Goal: Entertainment & Leisure: Consume media (video, audio)

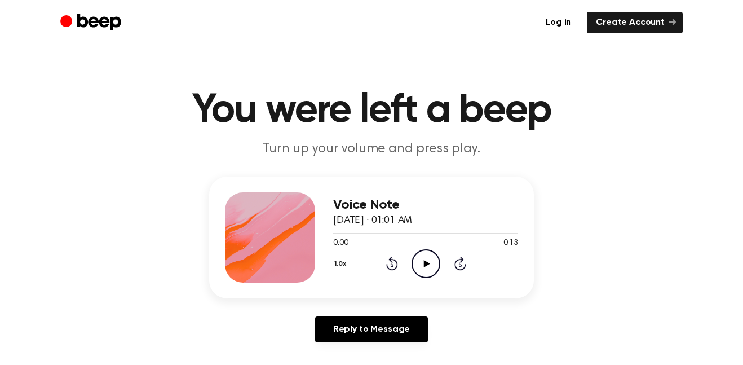
click at [627, 106] on h1 "You were left a beep" at bounding box center [371, 110] width 577 height 41
click at [429, 278] on div "Voice Note [DATE] · 01:01 AM 0:00 0:13 Your browser does not support the [objec…" at bounding box center [425, 237] width 185 height 90
click at [429, 258] on icon "Play Audio" at bounding box center [426, 263] width 29 height 29
click at [421, 261] on icon "Play Audio" at bounding box center [426, 263] width 29 height 29
click at [420, 275] on icon "Play Audio" at bounding box center [426, 263] width 29 height 29
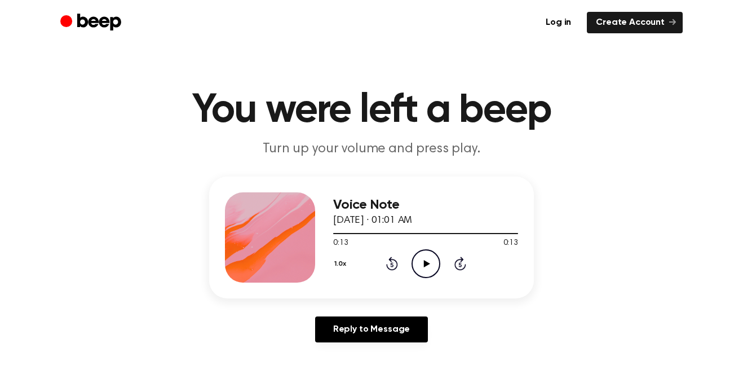
click at [425, 258] on icon "Play Audio" at bounding box center [426, 263] width 29 height 29
click at [410, 272] on div "1.0x Rewind 5 seconds Play Audio Skip 5 seconds" at bounding box center [425, 263] width 185 height 29
click at [420, 259] on icon "Play Audio" at bounding box center [426, 263] width 29 height 29
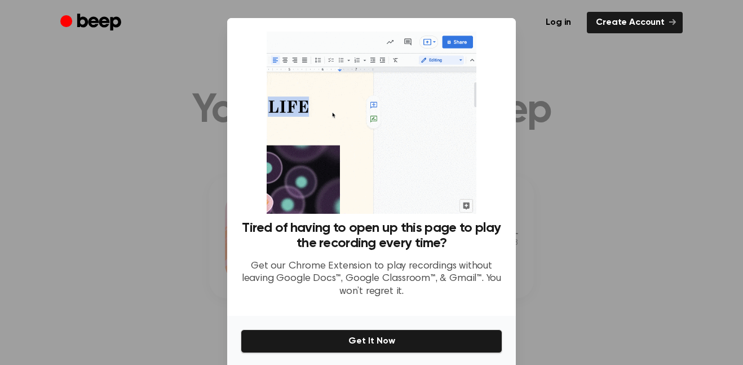
click at [568, 290] on div at bounding box center [371, 182] width 743 height 365
click at [559, 274] on div at bounding box center [371, 182] width 743 height 365
click at [544, 280] on div at bounding box center [371, 182] width 743 height 365
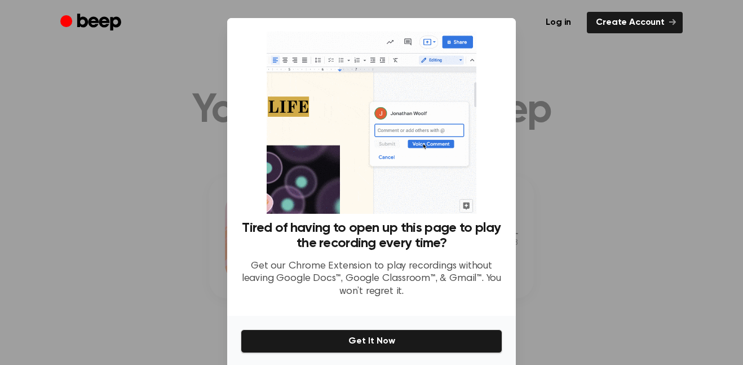
click at [541, 281] on div at bounding box center [371, 182] width 743 height 365
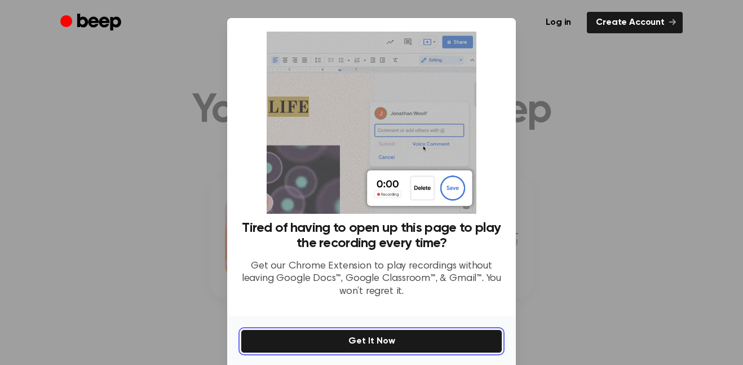
click at [437, 351] on button "Get It Now" at bounding box center [372, 341] width 262 height 24
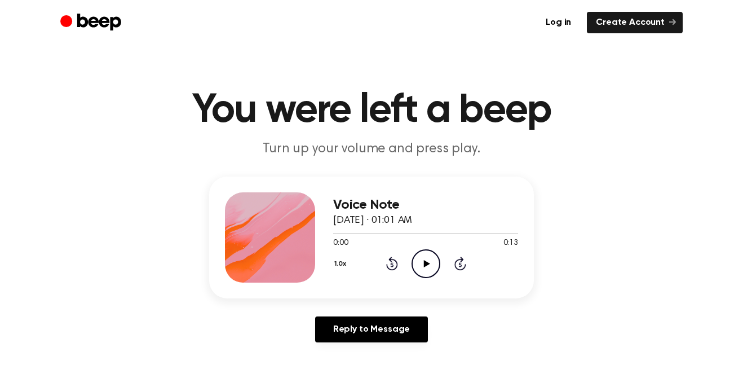
click at [421, 264] on icon "Play Audio" at bounding box center [426, 263] width 29 height 29
click at [416, 275] on icon "Play Audio" at bounding box center [426, 263] width 29 height 29
click at [414, 278] on div "Voice Note August 26, 2025 · 01:01 AM 0:13 0:13 Your browser does not support t…" at bounding box center [425, 237] width 185 height 90
click at [425, 258] on icon "Play Audio" at bounding box center [426, 263] width 29 height 29
click at [420, 266] on icon "Play Audio" at bounding box center [426, 263] width 29 height 29
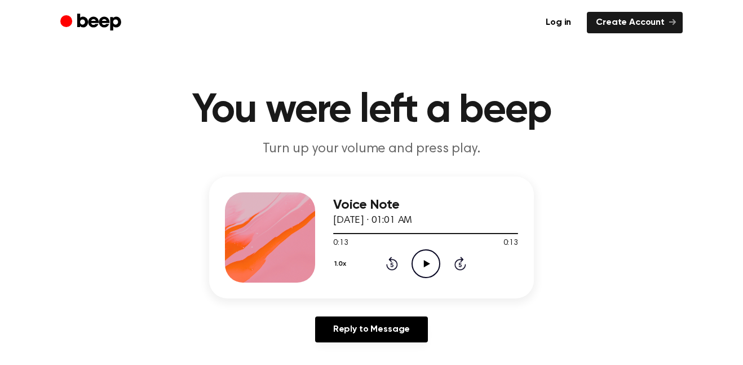
click at [420, 280] on div "Voice Note August 26, 2025 · 01:01 AM 0:13 0:13 Your browser does not support t…" at bounding box center [425, 237] width 185 height 90
click at [396, 266] on icon at bounding box center [392, 264] width 12 height 14
click at [392, 264] on icon at bounding box center [391, 265] width 3 height 5
click at [392, 265] on icon "Rewind 5 seconds" at bounding box center [392, 263] width 12 height 15
click at [392, 264] on icon at bounding box center [391, 265] width 3 height 5
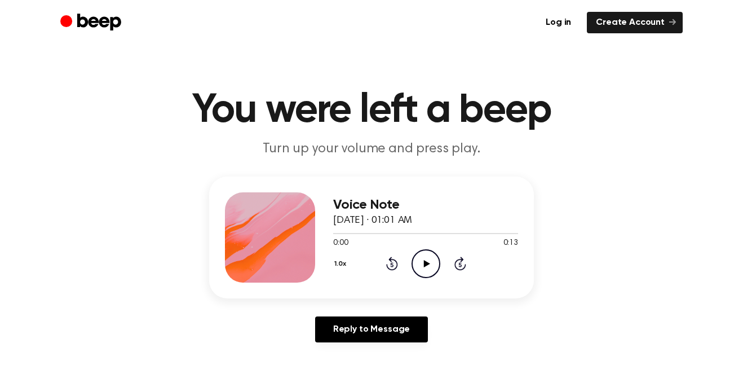
click at [425, 261] on icon at bounding box center [426, 263] width 6 height 7
click at [424, 259] on icon "Play Audio" at bounding box center [426, 263] width 29 height 29
click at [421, 271] on icon "Play Audio" at bounding box center [426, 263] width 29 height 29
click at [423, 276] on icon "Play Audio" at bounding box center [426, 263] width 29 height 29
click at [423, 261] on icon "Play Audio" at bounding box center [426, 263] width 29 height 29
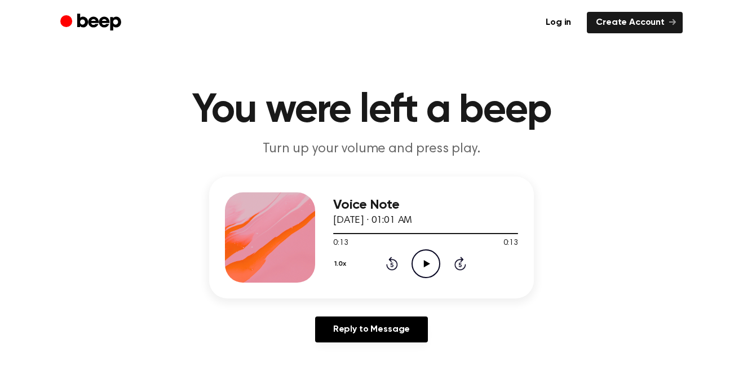
click at [415, 263] on icon "Play Audio" at bounding box center [426, 263] width 29 height 29
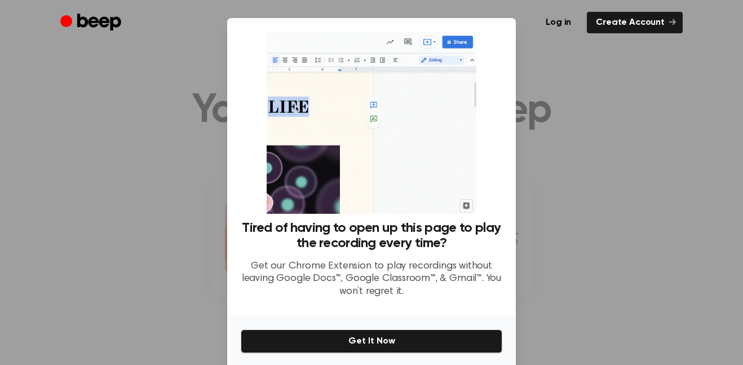
click at [570, 263] on div at bounding box center [371, 182] width 743 height 365
click at [591, 261] on div at bounding box center [371, 182] width 743 height 365
click at [590, 255] on div at bounding box center [371, 182] width 743 height 365
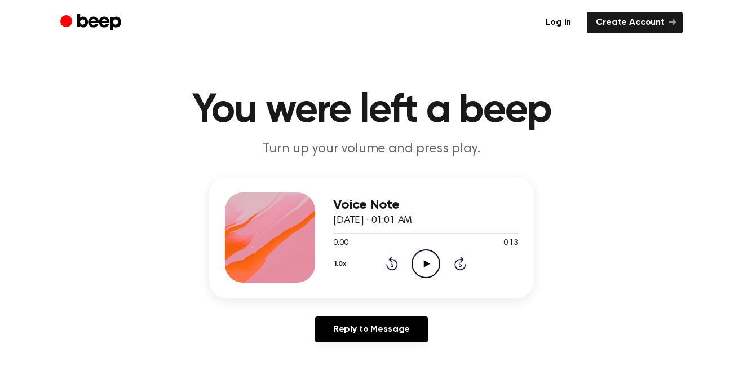
click at [428, 257] on icon "Play Audio" at bounding box center [426, 263] width 29 height 29
click at [435, 264] on icon "Play Audio" at bounding box center [426, 263] width 29 height 29
click at [422, 267] on icon "Play Audio" at bounding box center [426, 263] width 29 height 29
click at [426, 265] on icon at bounding box center [426, 263] width 6 height 7
click at [438, 270] on circle at bounding box center [426, 264] width 28 height 28
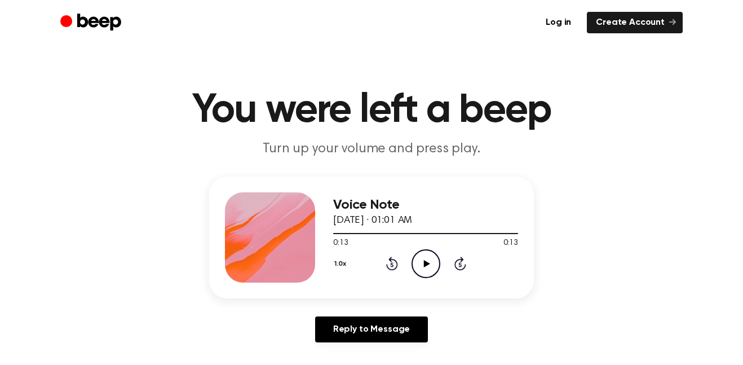
click at [434, 272] on icon "Play Audio" at bounding box center [426, 263] width 29 height 29
click at [431, 260] on icon "Play Audio" at bounding box center [426, 263] width 29 height 29
